Goal: Check status: Check status

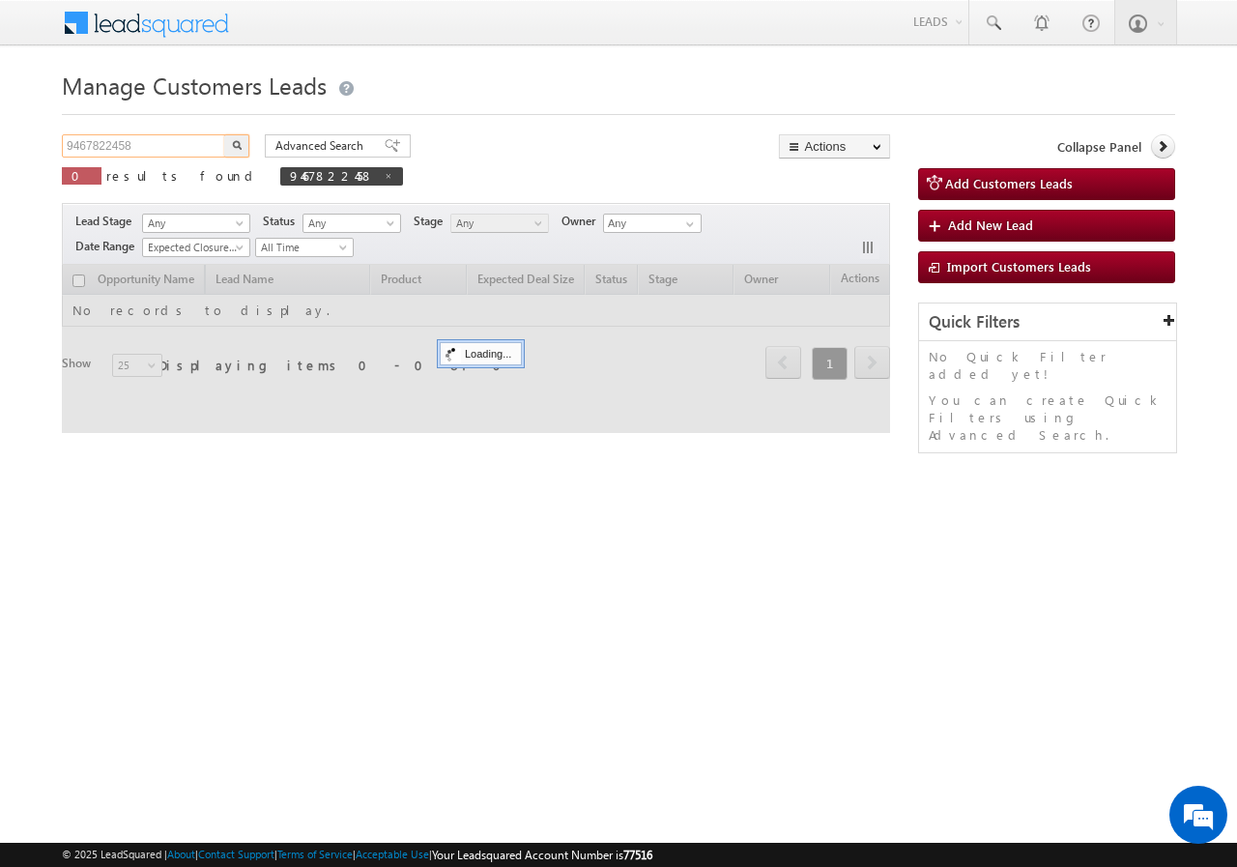
click at [157, 136] on input "9467822458" at bounding box center [144, 145] width 165 height 23
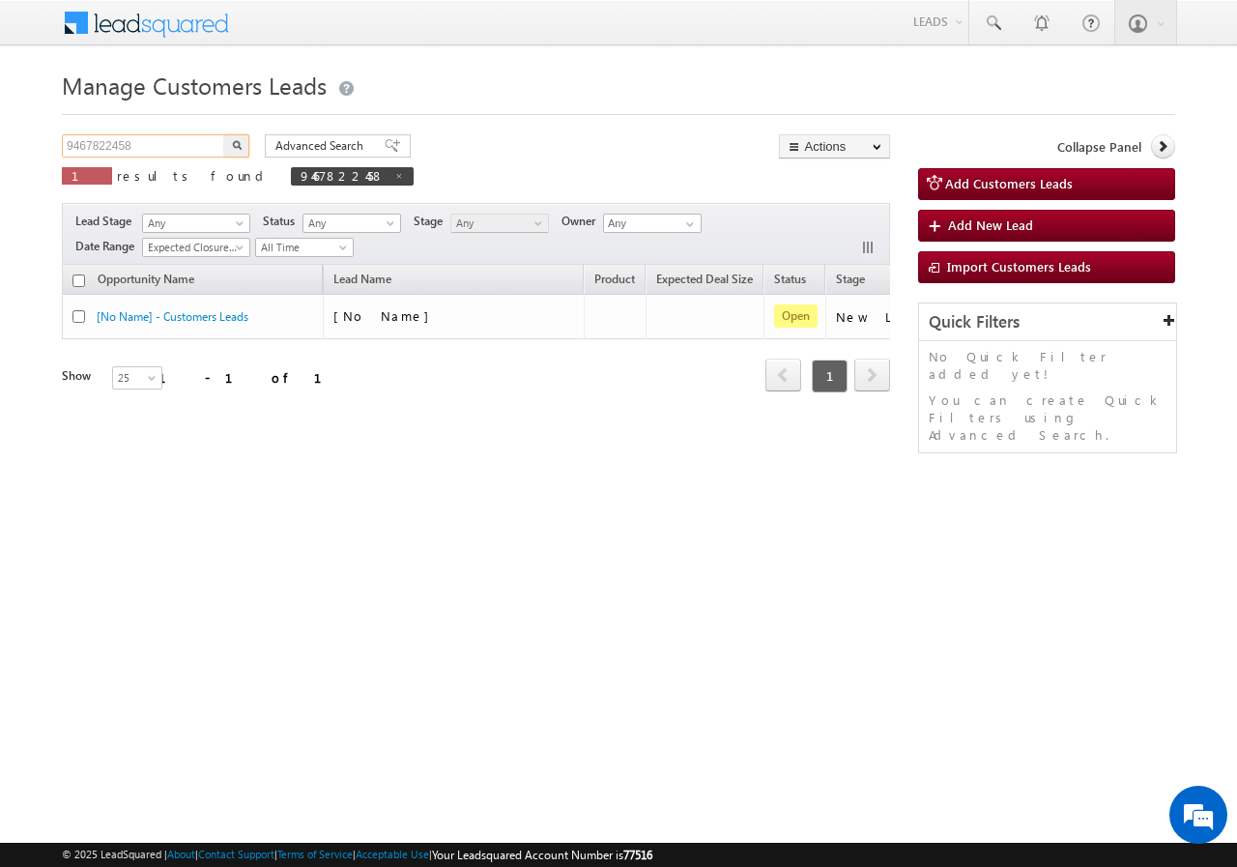
paste input "14366717"
type input "9414366717"
click at [230, 147] on button "button" at bounding box center [236, 145] width 25 height 23
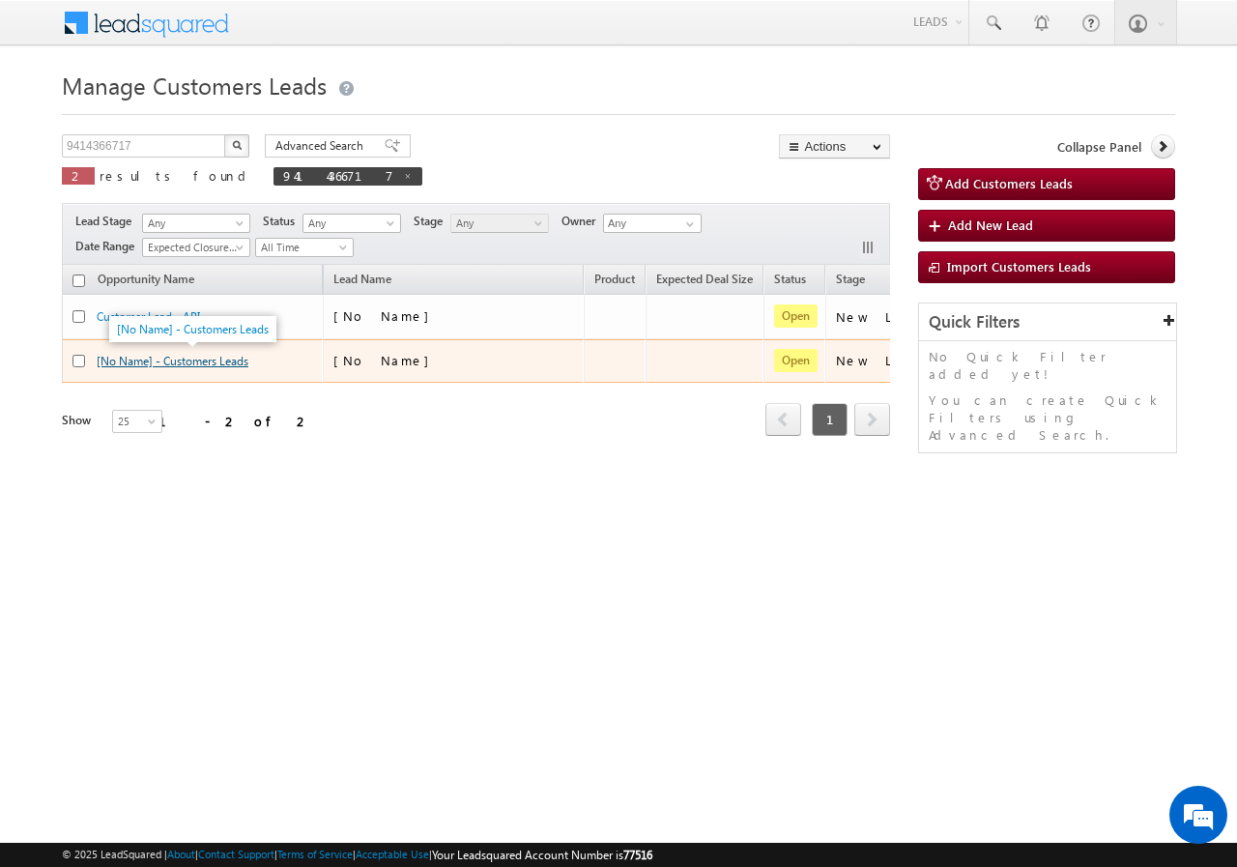
click at [188, 366] on link "[No Name] - Customers Leads" at bounding box center [173, 361] width 152 height 14
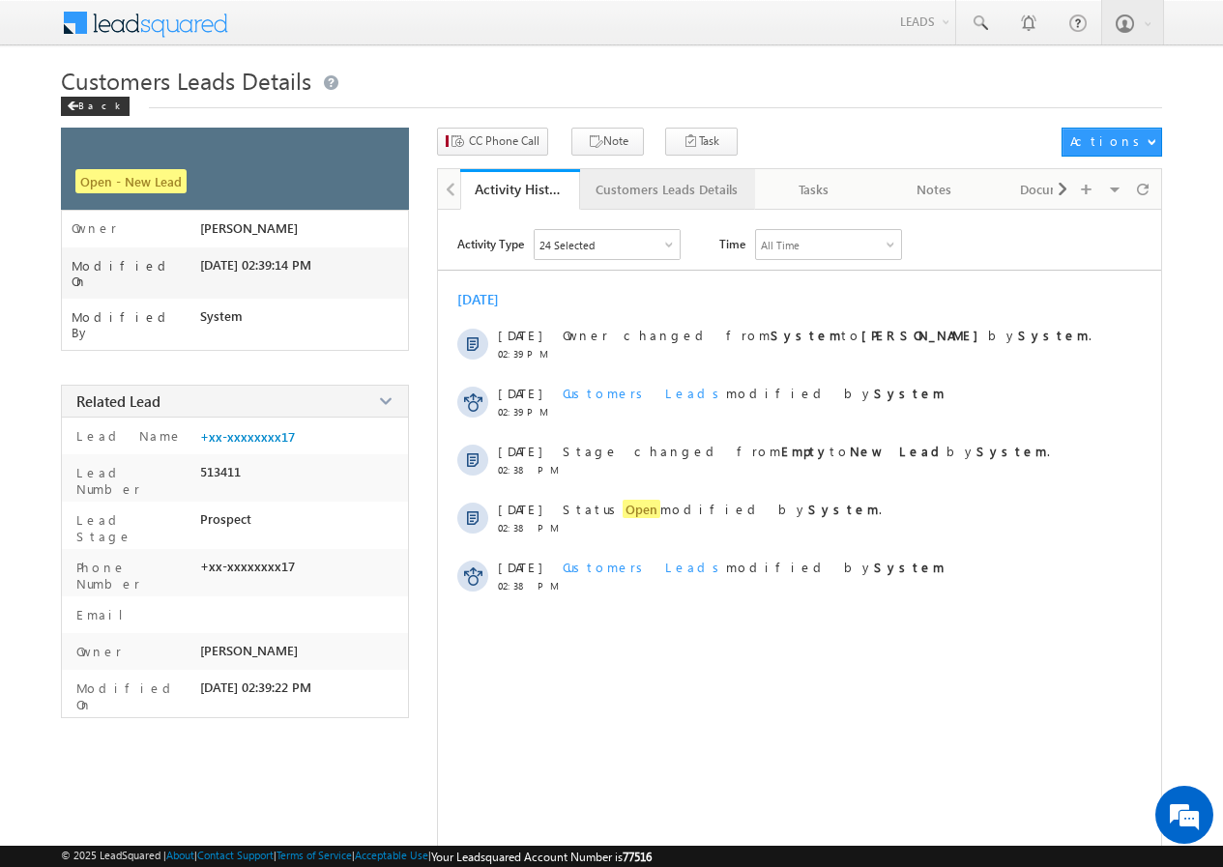
click at [619, 200] on div "Customers Leads Details" at bounding box center [666, 189] width 142 height 23
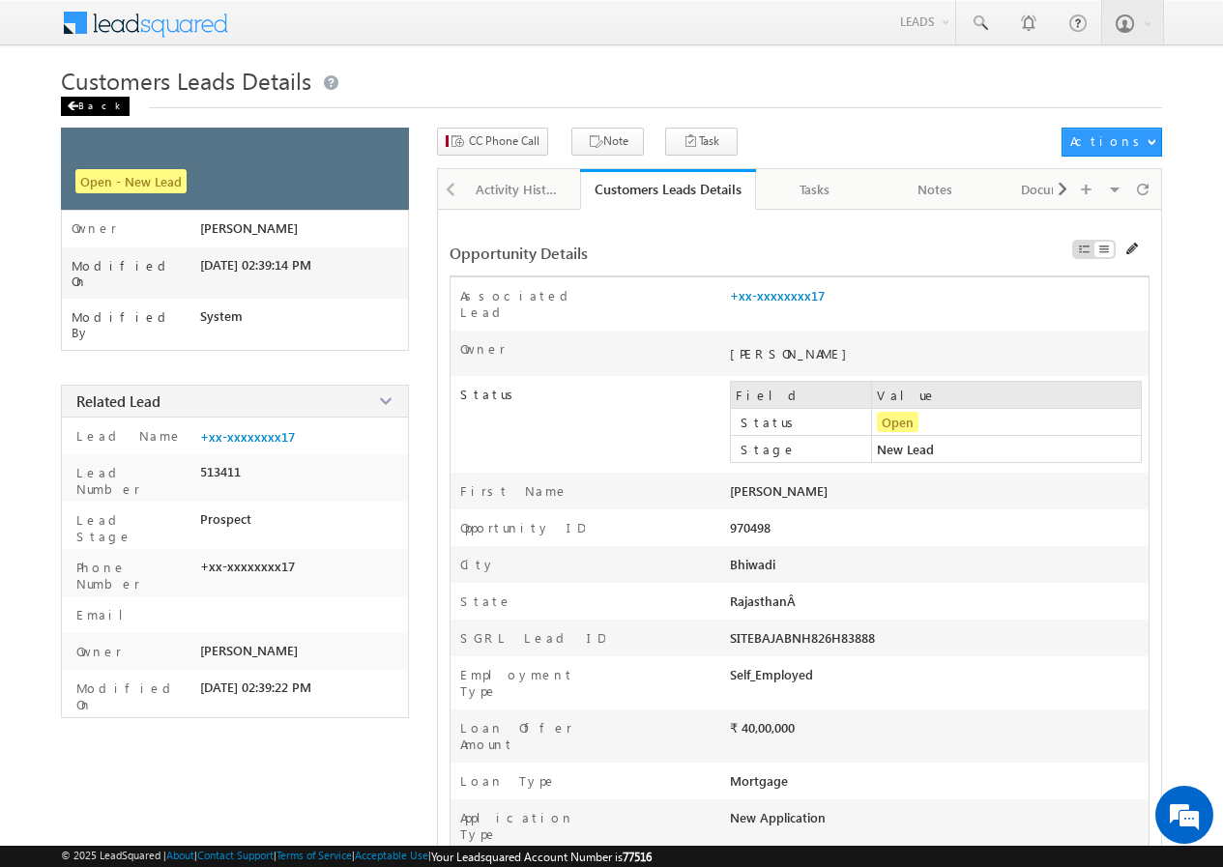
click at [77, 105] on span at bounding box center [73, 106] width 12 height 10
